Goal: Transaction & Acquisition: Purchase product/service

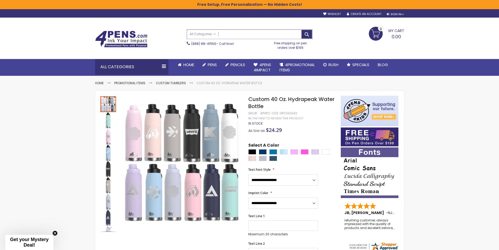
click at [245, 33] on input "Search" at bounding box center [249, 34] width 125 height 9
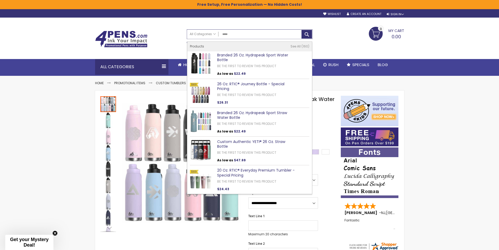
type input "*****"
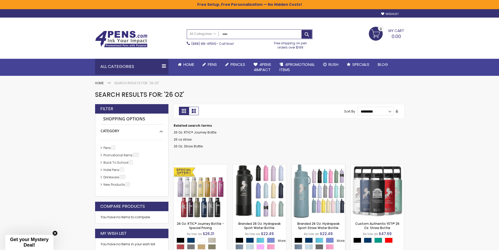
click at [316, 195] on img at bounding box center [318, 190] width 53 height 53
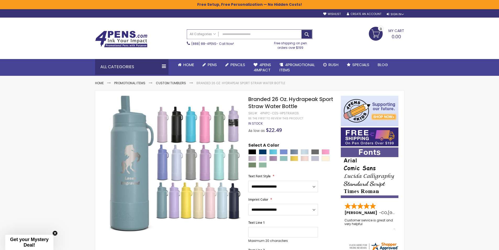
click at [230, 34] on input "Search" at bounding box center [249, 34] width 125 height 9
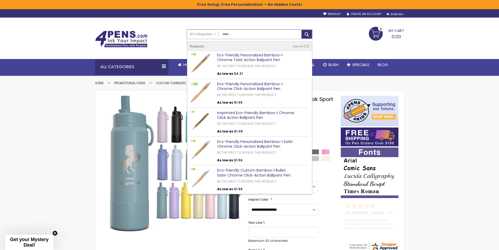
type input "******"
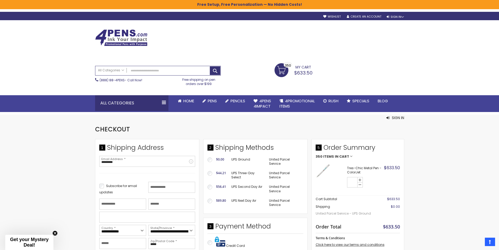
select select "*"
click at [143, 70] on input "Search" at bounding box center [157, 70] width 125 height 9
type input "******"
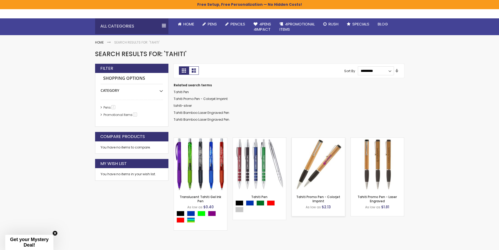
scroll to position [52, 0]
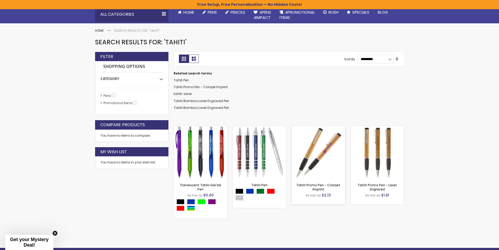
click at [325, 157] on img at bounding box center [318, 152] width 53 height 53
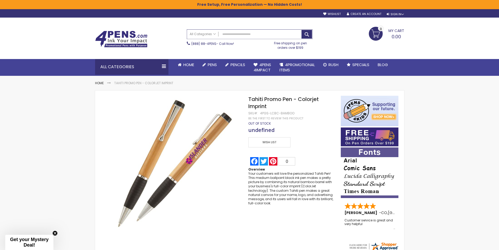
click at [231, 34] on input "Search" at bounding box center [249, 34] width 125 height 9
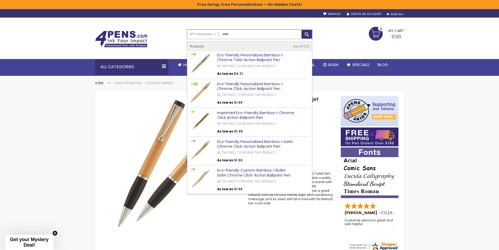
type input "******"
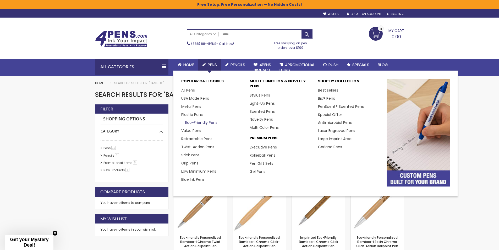
drag, startPoint x: 205, startPoint y: 122, endPoint x: 212, endPoint y: 122, distance: 7.1
click at [205, 122] on link "Eco-Friendly Pens" at bounding box center [199, 122] width 36 height 5
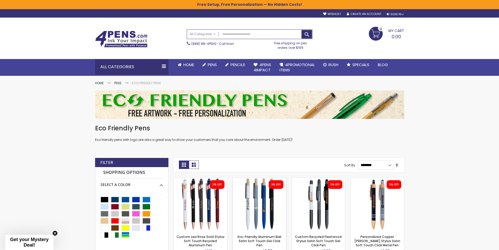
click at [256, 200] on img at bounding box center [259, 203] width 53 height 53
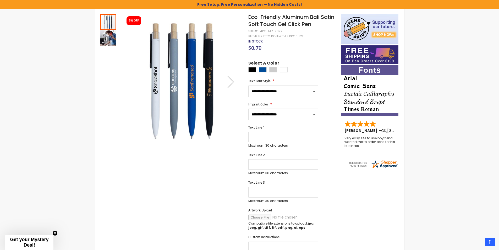
scroll to position [79, 0]
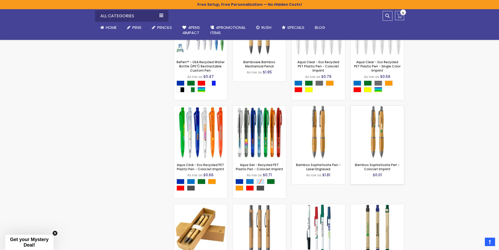
scroll to position [899, 0]
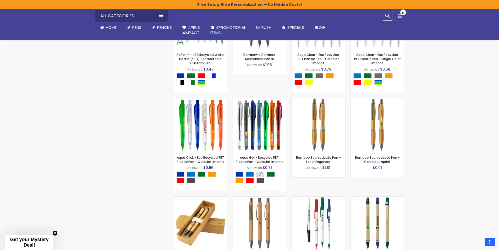
click at [323, 126] on img at bounding box center [318, 124] width 53 height 53
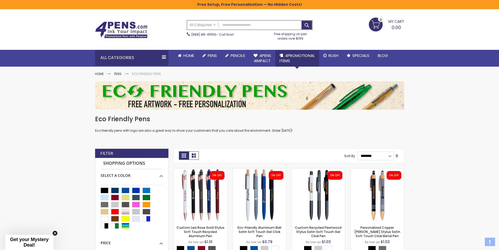
scroll to position [0, 0]
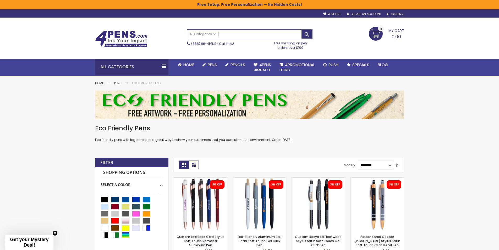
click at [258, 35] on input "Search" at bounding box center [249, 34] width 125 height 9
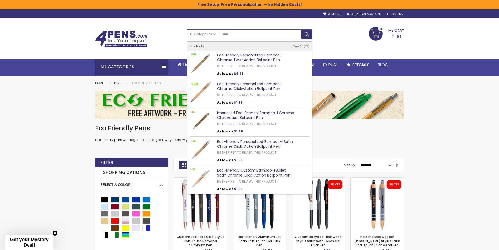
type input "******"
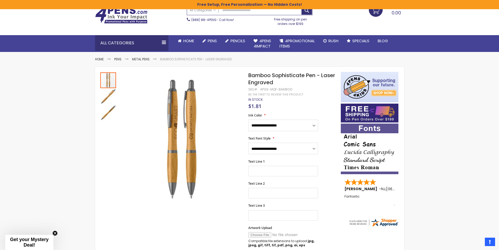
scroll to position [26, 0]
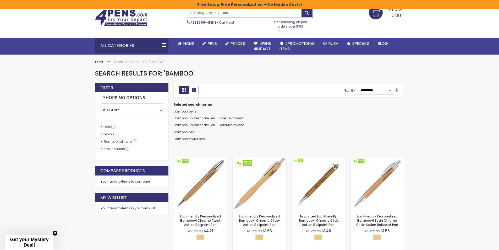
scroll to position [52, 0]
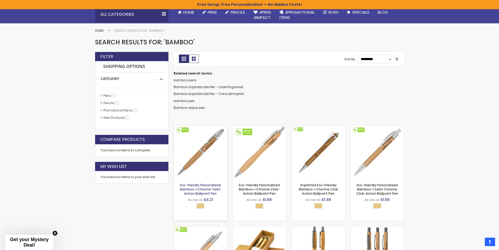
click at [210, 186] on link "Eco-friendly Personalized Bamboo-I Chrome Twist Action Ballpoint Pen" at bounding box center [200, 189] width 41 height 13
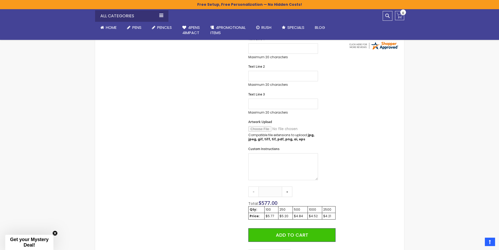
scroll to position [140, 0]
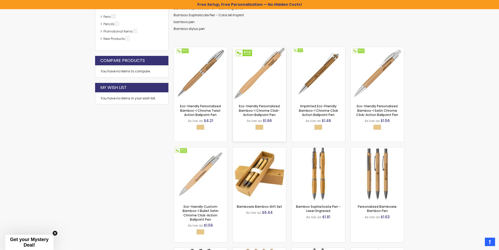
scroll to position [140, 0]
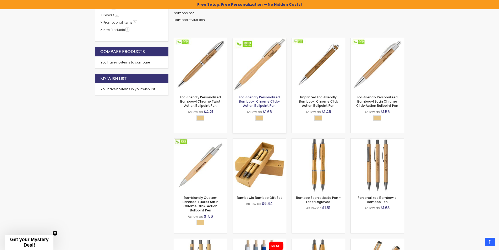
click at [270, 103] on link "Eco-friendly Personalized Bamboo-I Chrome Click-Action Ballpoint Pen" at bounding box center [259, 101] width 41 height 13
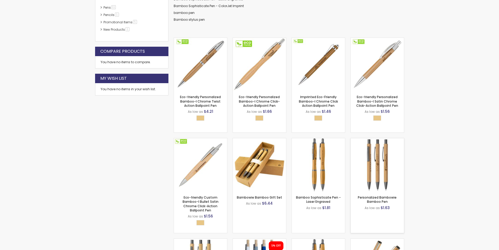
scroll to position [140, 0]
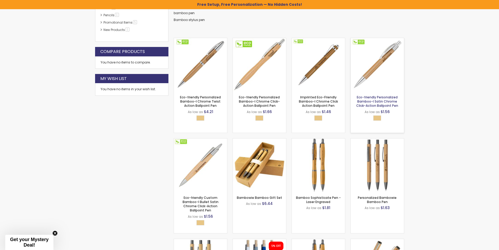
click at [374, 100] on link "Eco-friendly Personalized Bamboo-I Satin Chrome Click-Action Ballpoint Pen" at bounding box center [377, 101] width 42 height 13
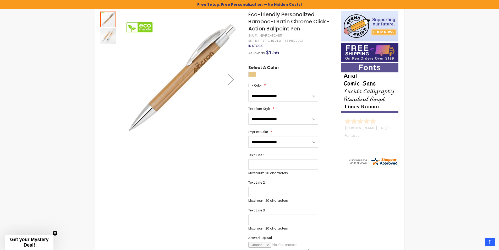
scroll to position [52, 0]
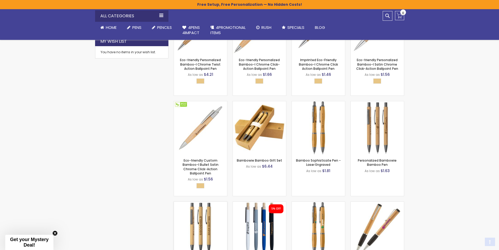
scroll to position [219, 0]
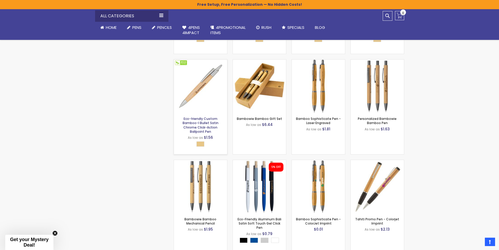
click at [206, 122] on link "Eco-friendly Custom Bamboo-I Bullet Satin Chrome Click-Action Ballpoint Pen" at bounding box center [201, 124] width 36 height 17
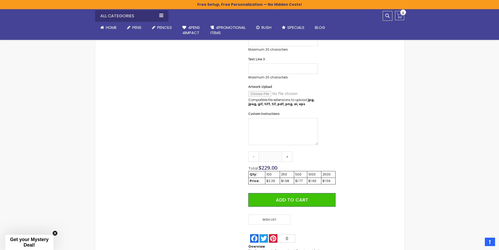
scroll to position [236, 0]
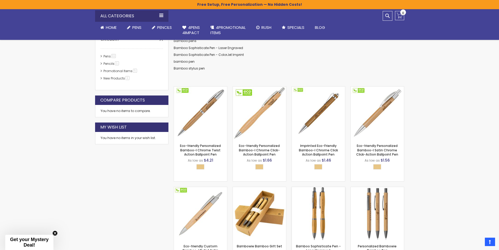
scroll to position [88, 0]
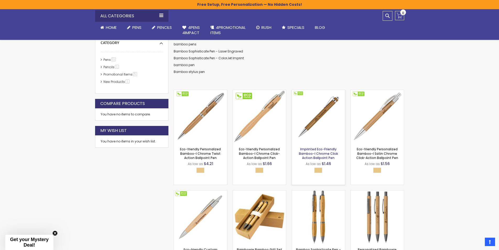
click at [320, 156] on link "Imprinted Eco-Friendly Bamboo-I Chrome Click Action Ballpoint Pen" at bounding box center [318, 153] width 39 height 13
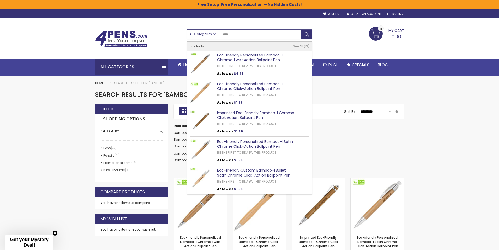
drag, startPoint x: 245, startPoint y: 34, endPoint x: 203, endPoint y: 34, distance: 42.2
click at [203, 34] on div "All Categories All Categories Pens Plastic Pens Metal Pens Grip Pens Laser Engr…" at bounding box center [249, 34] width 125 height 9
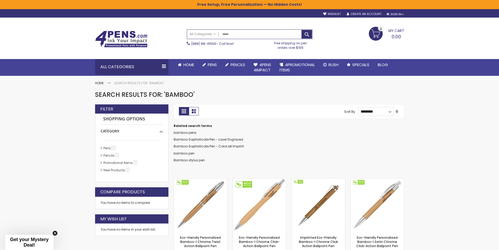
type input "******"
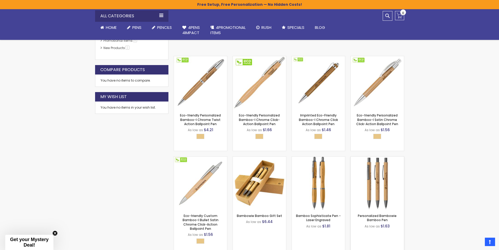
scroll to position [131, 0]
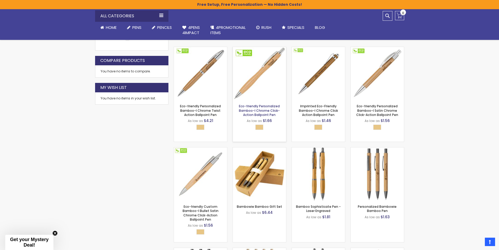
click at [263, 113] on link "Eco-friendly Personalized Bamboo-I Chrome Click-Action Ballpoint Pen" at bounding box center [259, 110] width 41 height 13
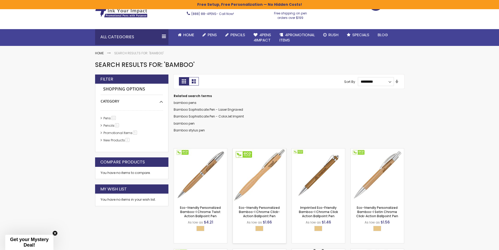
scroll to position [52, 0]
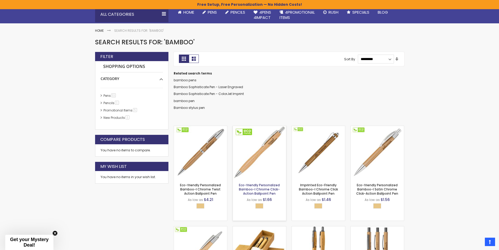
click at [259, 188] on link "Eco-friendly Personalized Bamboo-I Chrome Click-Action Ballpoint Pen" at bounding box center [259, 189] width 41 height 13
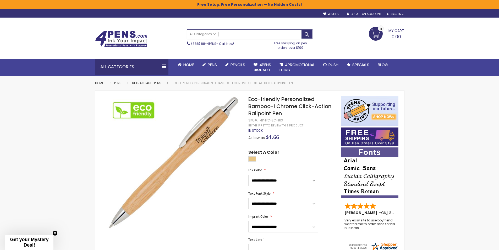
drag, startPoint x: 240, startPoint y: 31, endPoint x: 230, endPoint y: 32, distance: 10.2
click at [240, 31] on input "Search" at bounding box center [249, 34] width 125 height 9
type input "*****"
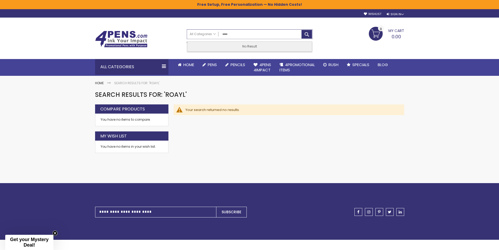
drag, startPoint x: 0, startPoint y: 0, endPoint x: 227, endPoint y: 35, distance: 229.5
click at [226, 35] on input "*****" at bounding box center [249, 34] width 125 height 9
type input "*****"
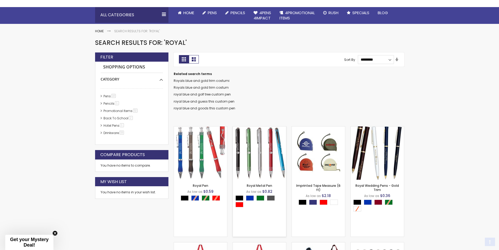
scroll to position [52, 0]
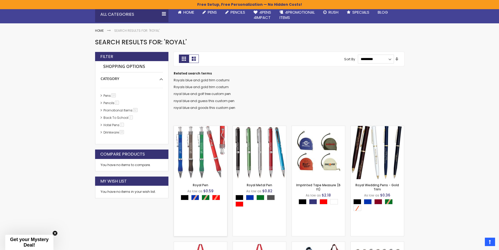
click at [201, 154] on img at bounding box center [200, 152] width 53 height 53
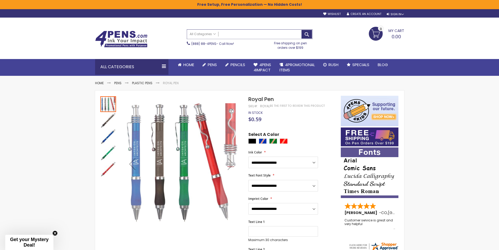
click at [239, 37] on input "Search" at bounding box center [249, 34] width 125 height 9
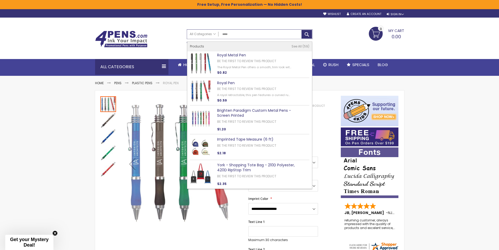
type input "*****"
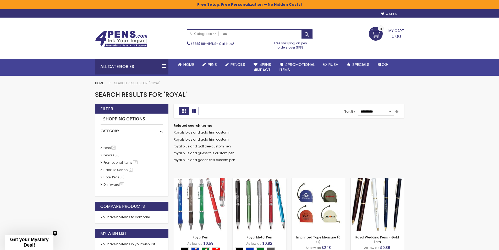
drag, startPoint x: 243, startPoint y: 198, endPoint x: 245, endPoint y: 197, distance: 2.6
click at [243, 198] on img at bounding box center [259, 204] width 53 height 53
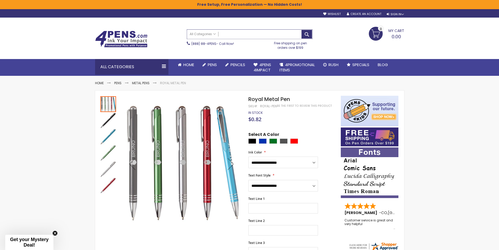
click at [256, 31] on input "Search" at bounding box center [249, 34] width 125 height 9
type input "*****"
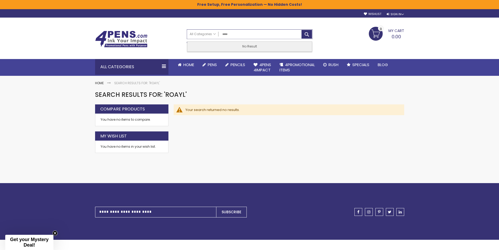
drag, startPoint x: 235, startPoint y: 35, endPoint x: 224, endPoint y: 35, distance: 11.5
click at [224, 35] on input "*****" at bounding box center [249, 34] width 125 height 9
type input "*****"
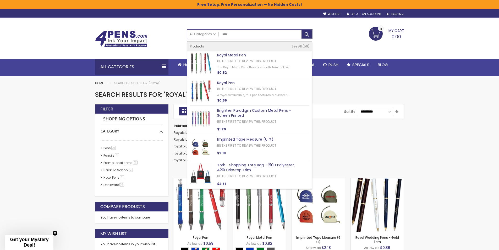
click at [241, 35] on input "*****" at bounding box center [249, 34] width 125 height 9
drag, startPoint x: 233, startPoint y: 34, endPoint x: 204, endPoint y: 32, distance: 28.6
click at [209, 32] on div "All Categories All Categories Pens Plastic Pens Metal Pens Grip Pens Laser Engr…" at bounding box center [249, 34] width 125 height 9
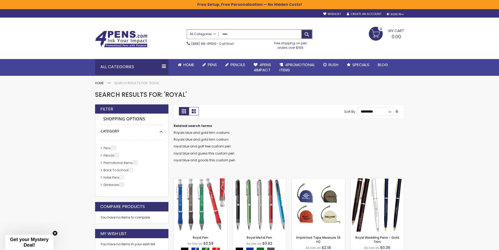
type input "******"
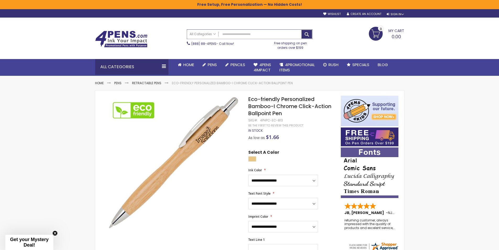
click at [233, 34] on input "Search" at bounding box center [249, 34] width 125 height 9
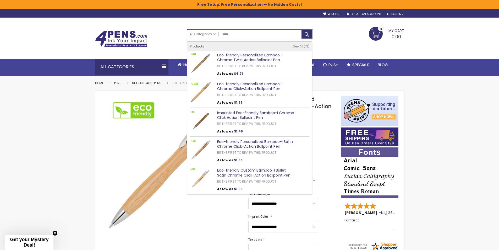
type input "******"
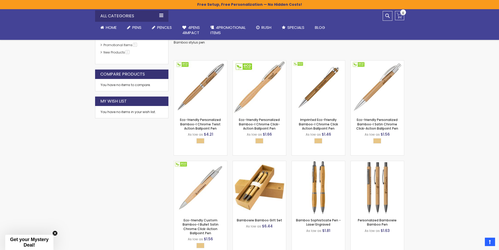
scroll to position [131, 0]
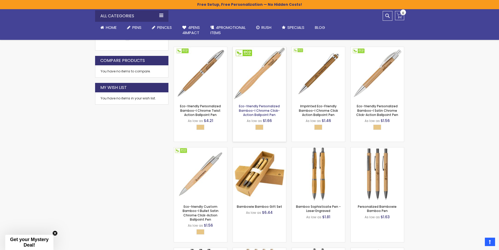
click at [259, 106] on link "Eco-friendly Personalized Bamboo-I Chrome Click-Action Ballpoint Pen" at bounding box center [259, 110] width 41 height 13
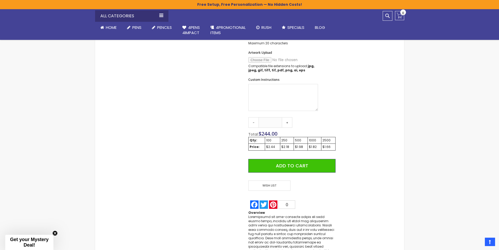
scroll to position [271, 0]
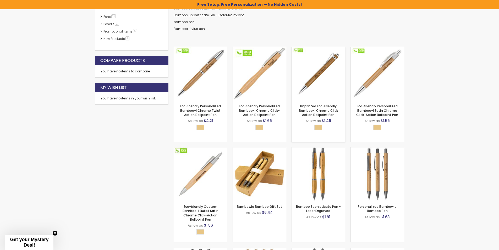
click at [322, 69] on img at bounding box center [318, 73] width 53 height 53
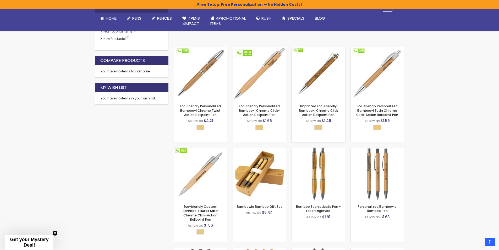
scroll to position [131, 0]
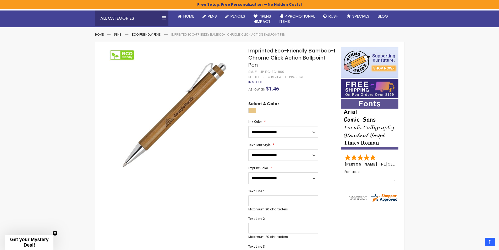
scroll to position [26, 0]
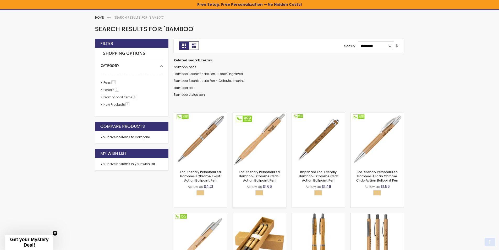
scroll to position [79, 0]
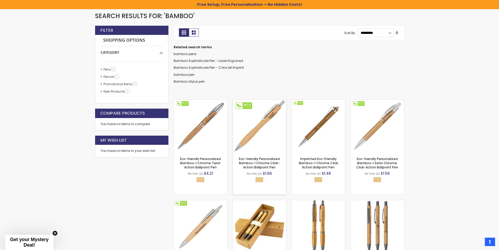
click at [259, 130] on img at bounding box center [259, 126] width 53 height 53
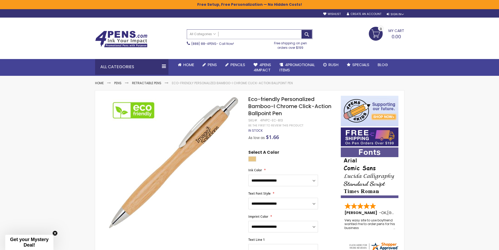
drag, startPoint x: 233, startPoint y: 34, endPoint x: 224, endPoint y: 43, distance: 13.2
click at [233, 34] on input "Search" at bounding box center [249, 34] width 125 height 9
type input "***"
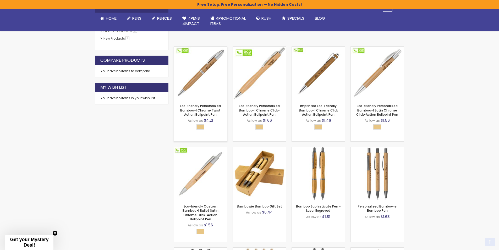
scroll to position [131, 0]
drag, startPoint x: 257, startPoint y: 113, endPoint x: 250, endPoint y: 112, distance: 7.8
click at [257, 113] on link "Eco-friendly Personalized Bamboo-I Chrome Click-Action Ballpoint Pen" at bounding box center [259, 109] width 41 height 13
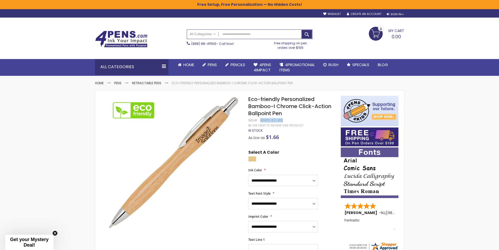
drag, startPoint x: 282, startPoint y: 120, endPoint x: 260, endPoint y: 120, distance: 21.5
click at [260, 120] on div "4PHPC-EC-813" at bounding box center [271, 120] width 23 height 4
copy div "4PHPC-EC-813"
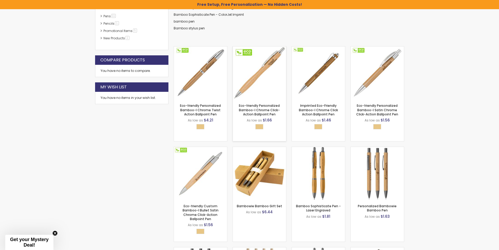
scroll to position [132, 0]
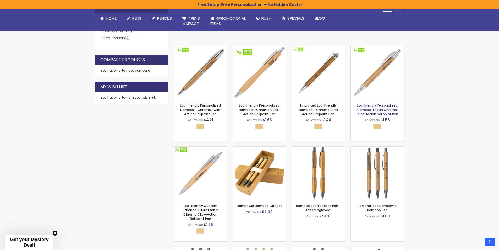
click at [381, 104] on link "Eco-friendly Personalized Bamboo-I Satin Chrome Click-Action Ballpoint Pen" at bounding box center [377, 109] width 42 height 13
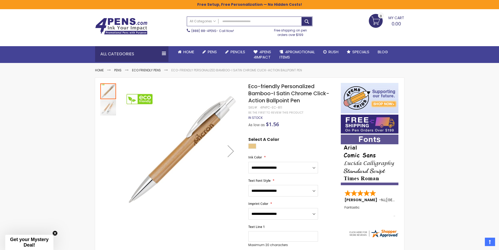
scroll to position [9, 0]
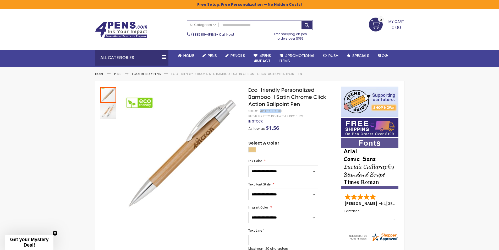
drag, startPoint x: 281, startPoint y: 111, endPoint x: 269, endPoint y: 113, distance: 12.0
click at [260, 112] on div "4PHPC-EC-811" at bounding box center [271, 111] width 22 height 4
copy div "4PHPC-EC-81"
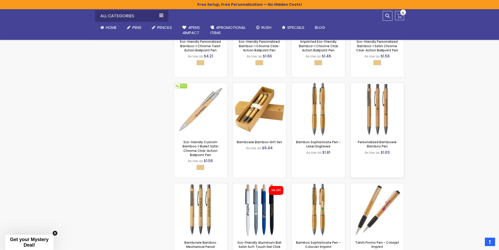
scroll to position [211, 0]
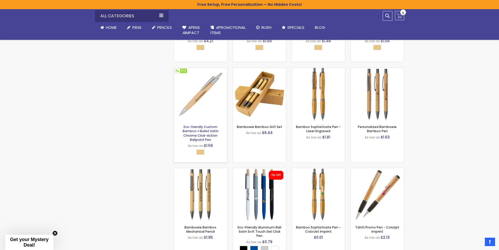
click at [201, 132] on link "Eco-friendly Custom Bamboo-I Bullet Satin Chrome Click-Action Ballpoint Pen" at bounding box center [201, 132] width 36 height 17
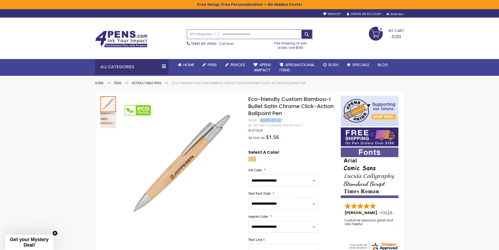
drag, startPoint x: 281, startPoint y: 120, endPoint x: 261, endPoint y: 121, distance: 19.9
click at [260, 121] on div "4PHPC-EC-812" at bounding box center [271, 120] width 23 height 4
copy div "4PHPC-EC-81"
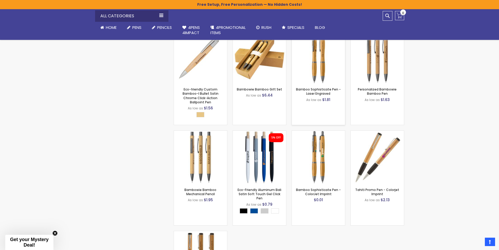
scroll to position [316, 0]
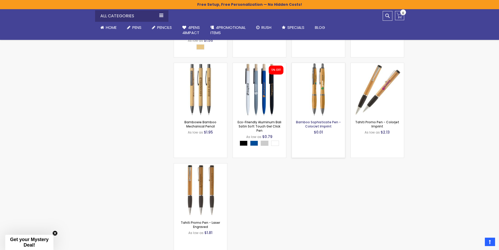
click at [320, 125] on link "Bamboo Sophisticate Pen - ColorJet Imprint" at bounding box center [318, 124] width 45 height 9
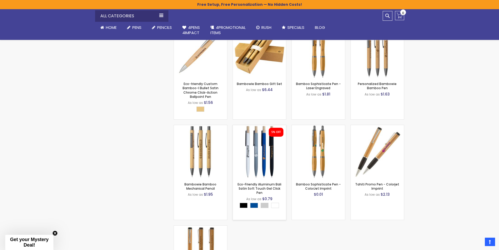
scroll to position [237, 0]
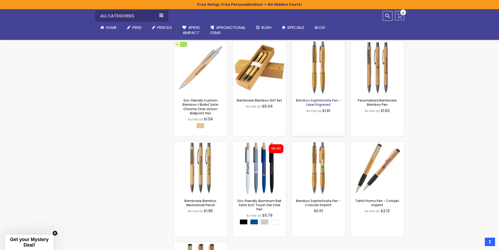
click at [321, 102] on link "Bamboo Sophisticate Pen - Laser Engraved" at bounding box center [318, 102] width 45 height 9
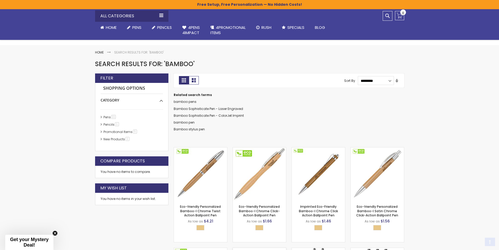
scroll to position [105, 0]
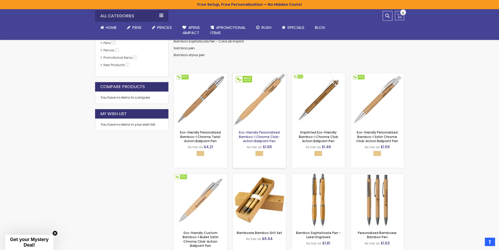
click at [254, 136] on link "Eco-friendly Personalized Bamboo-I Chrome Click-Action Ballpoint Pen" at bounding box center [259, 136] width 41 height 13
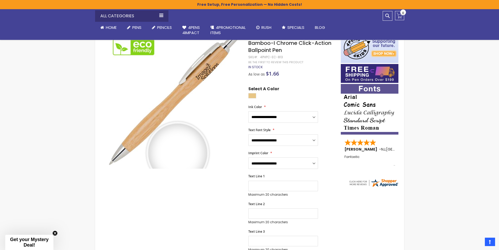
scroll to position [9, 0]
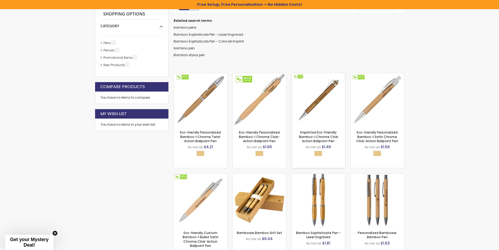
scroll to position [105, 0]
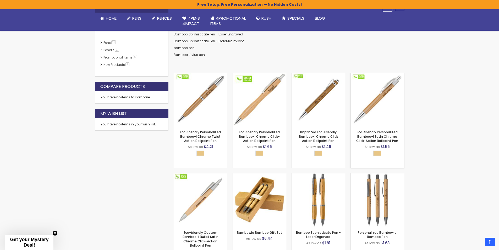
click at [379, 106] on img at bounding box center [377, 99] width 53 height 53
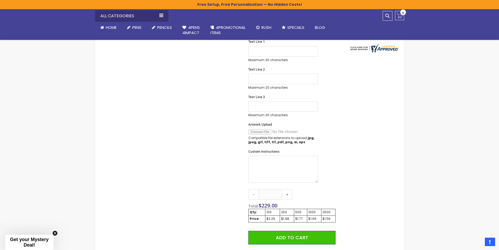
scroll to position [271, 0]
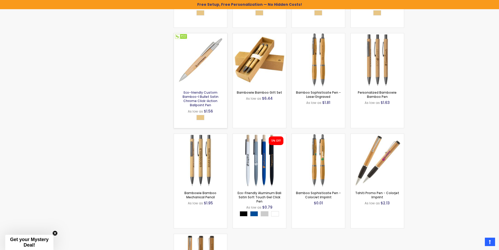
scroll to position [245, 0]
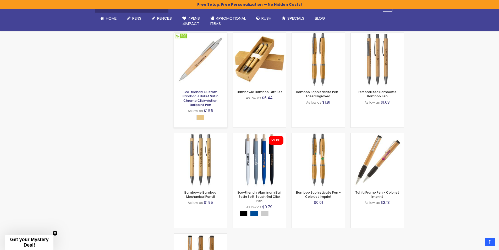
drag, startPoint x: 203, startPoint y: 98, endPoint x: 361, endPoint y: 95, distance: 157.1
click at [204, 98] on link "Eco-friendly Custom Bamboo-I Bullet Satin Chrome Click-Action Ballpoint Pen" at bounding box center [201, 98] width 36 height 17
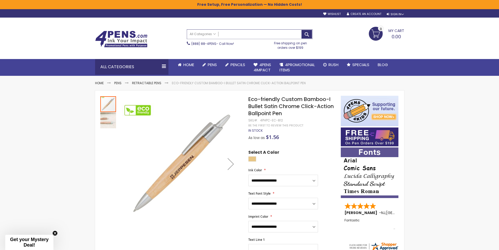
click at [247, 33] on input "Search" at bounding box center [249, 34] width 125 height 9
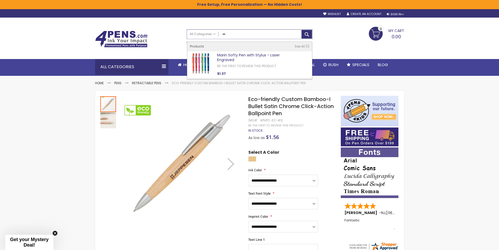
type input "***"
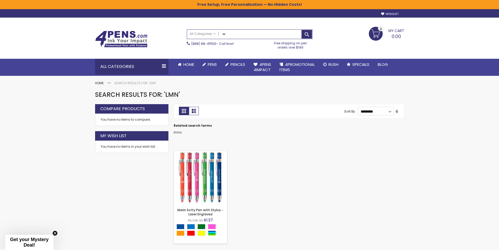
click at [206, 182] on img at bounding box center [200, 177] width 53 height 53
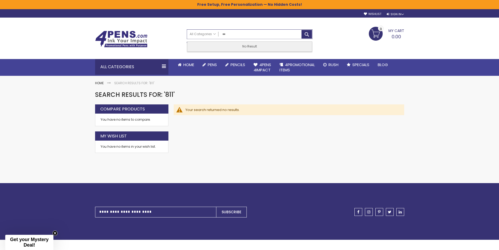
drag, startPoint x: 231, startPoint y: 35, endPoint x: 220, endPoint y: 35, distance: 10.5
click at [220, 35] on div "All Categories All Categories Pens Plastic Pens Metal Pens Grip Pens Laser Engr…" at bounding box center [249, 34] width 125 height 9
type input "******"
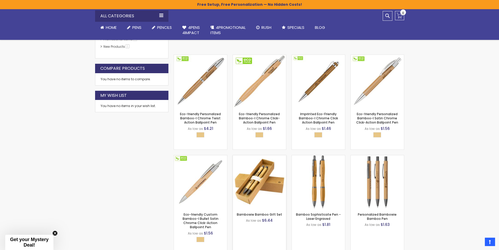
scroll to position [114, 0]
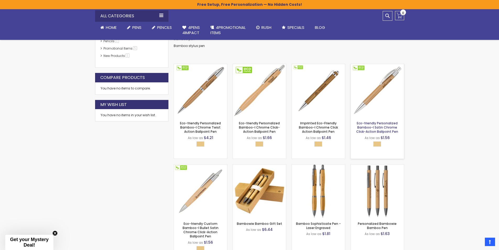
click at [385, 126] on link "Eco-friendly Personalized Bamboo-I Satin Chrome Click-Action Ballpoint Pen" at bounding box center [377, 127] width 42 height 13
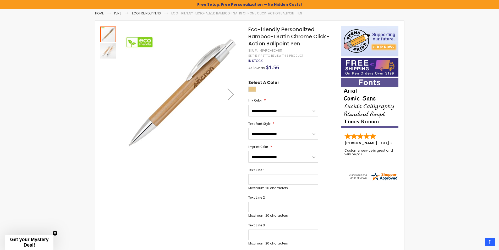
scroll to position [79, 0]
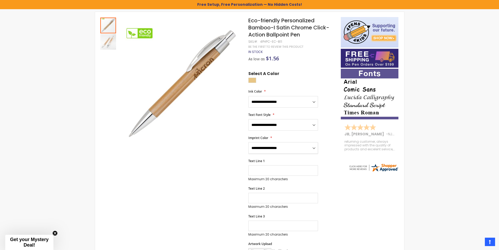
click at [273, 143] on select "**********" at bounding box center [283, 148] width 70 height 12
click at [197, 164] on div "Skip to the end of the images gallery Skip to the beginning of the images galle…" at bounding box center [218, 230] width 240 height 426
click at [287, 145] on select "**********" at bounding box center [283, 148] width 70 height 12
drag, startPoint x: 167, startPoint y: 162, endPoint x: 172, endPoint y: 158, distance: 6.7
click at [168, 161] on div "Skip to the end of the images gallery Skip to the beginning of the images galle…" at bounding box center [218, 230] width 240 height 426
